Goal: Task Accomplishment & Management: Use online tool/utility

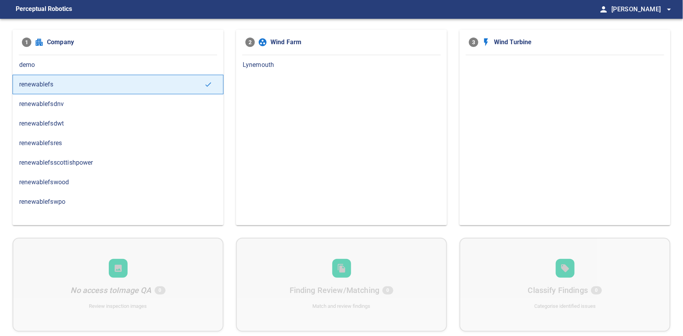
click at [103, 125] on span "renewablefsdwt" at bounding box center [118, 123] width 198 height 9
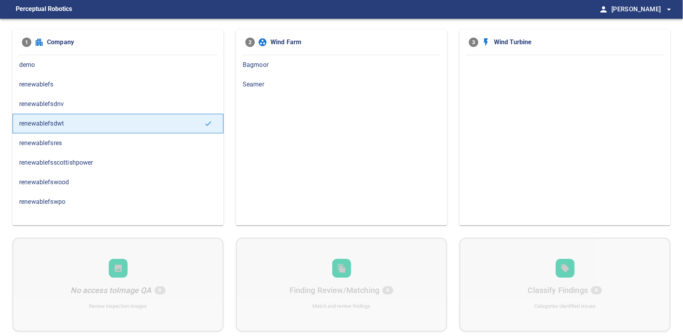
click at [271, 77] on div "Seamer" at bounding box center [341, 85] width 211 height 20
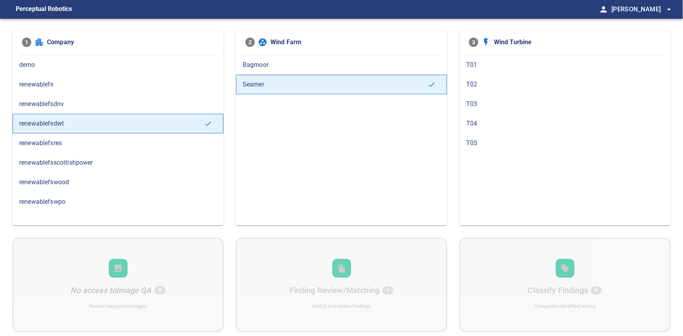
click at [280, 58] on div "Bagmoor" at bounding box center [341, 65] width 211 height 20
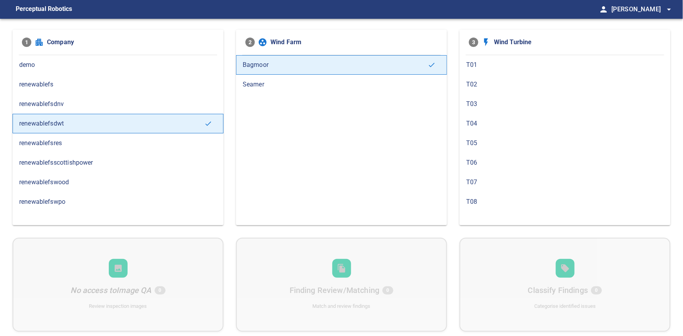
click at [282, 78] on div "Seamer" at bounding box center [341, 85] width 211 height 20
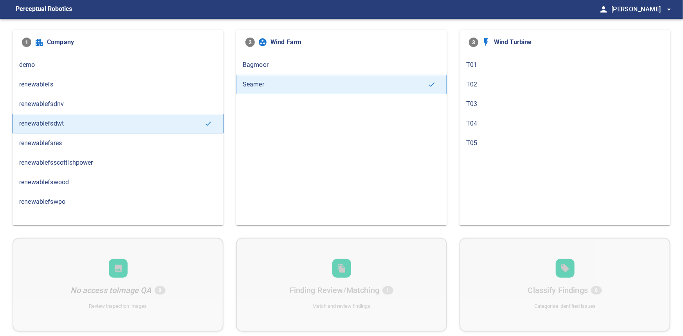
click at [469, 62] on span "T01" at bounding box center [565, 64] width 198 height 9
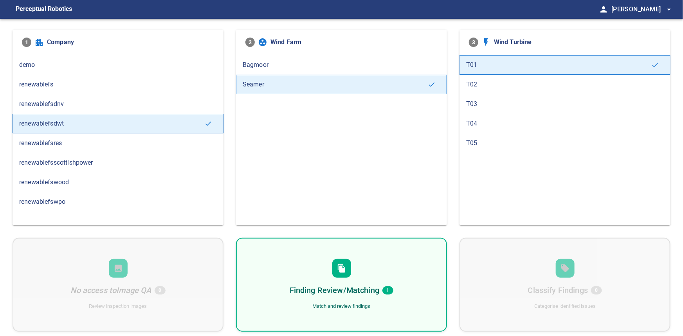
click at [343, 274] on div at bounding box center [341, 268] width 19 height 19
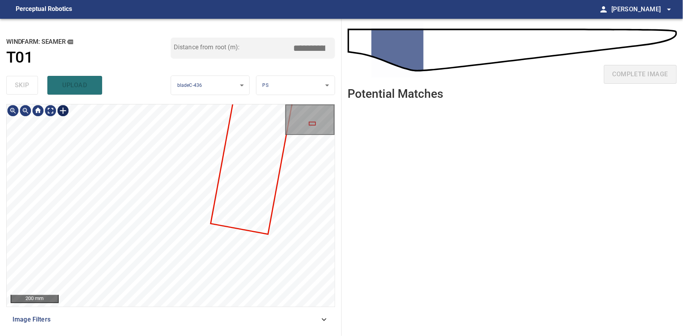
click at [60, 112] on div at bounding box center [63, 111] width 13 height 13
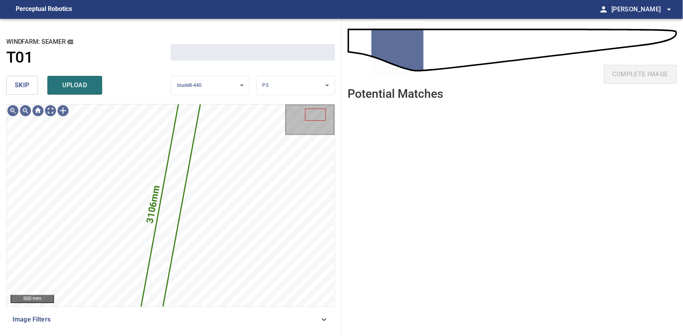
click at [25, 81] on span "skip" at bounding box center [22, 85] width 14 height 11
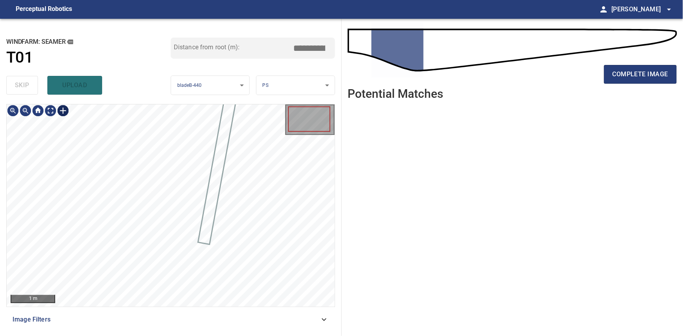
click at [64, 111] on div at bounding box center [63, 111] width 13 height 13
click at [65, 109] on img at bounding box center [63, 111] width 13 height 13
click at [204, 238] on div at bounding box center [171, 206] width 328 height 202
click at [64, 110] on div at bounding box center [63, 111] width 13 height 13
click at [63, 109] on img at bounding box center [63, 111] width 13 height 13
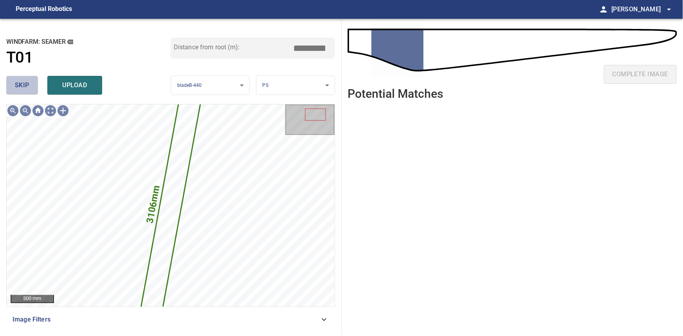
click at [25, 85] on span "skip" at bounding box center [22, 85] width 14 height 11
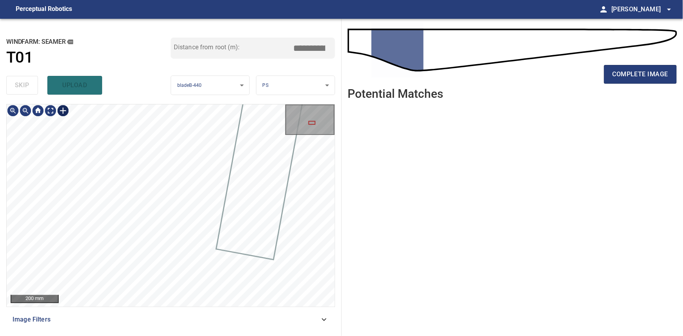
click at [63, 113] on div at bounding box center [63, 111] width 13 height 13
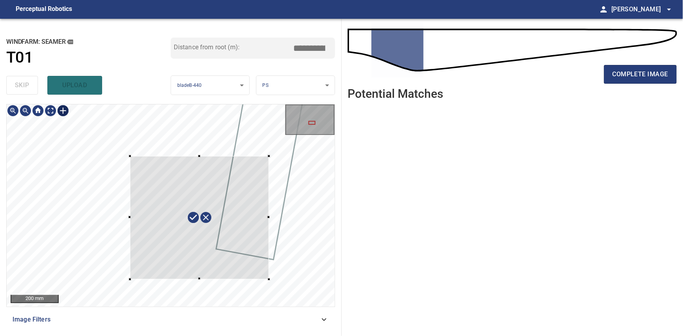
click at [269, 279] on div at bounding box center [171, 206] width 328 height 202
click at [120, 213] on div at bounding box center [171, 206] width 328 height 202
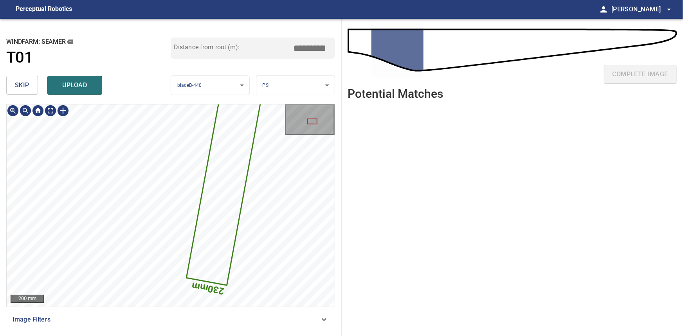
click at [222, 45] on div "**********" at bounding box center [171, 178] width 342 height 318
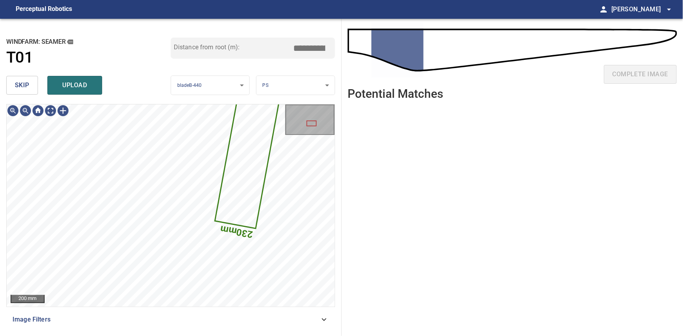
click at [34, 82] on button "skip" at bounding box center [22, 85] width 32 height 19
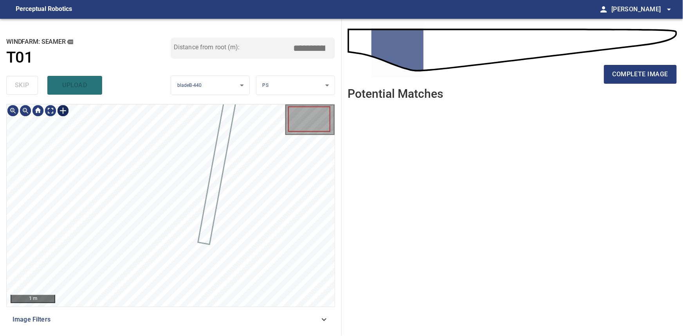
click at [64, 106] on div at bounding box center [63, 111] width 13 height 13
click at [212, 251] on div at bounding box center [171, 206] width 328 height 202
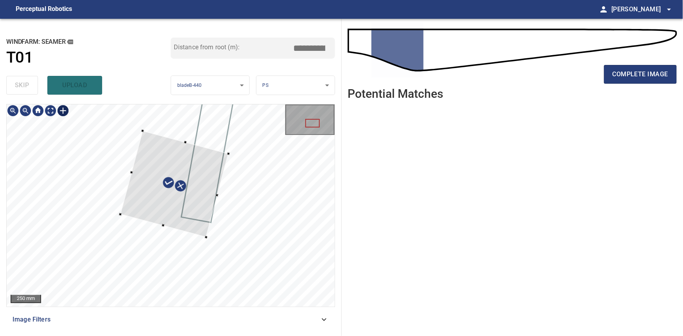
click at [207, 235] on div at bounding box center [174, 184] width 108 height 106
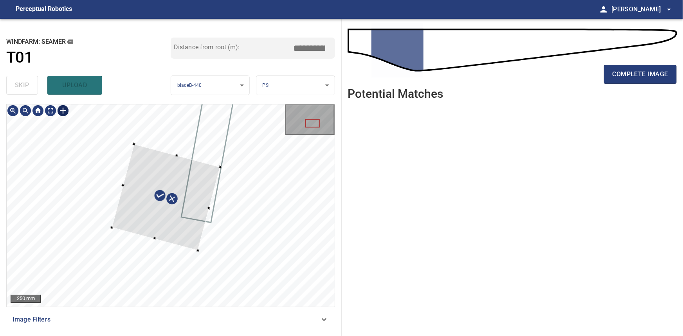
click at [168, 173] on div at bounding box center [166, 197] width 109 height 106
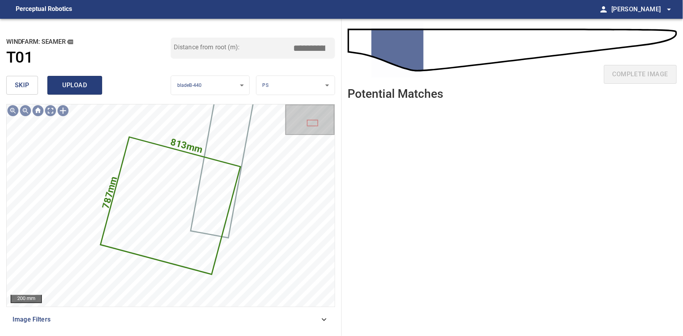
click at [74, 80] on span "upload" at bounding box center [75, 85] width 38 height 11
